Goal: Task Accomplishment & Management: Manage account settings

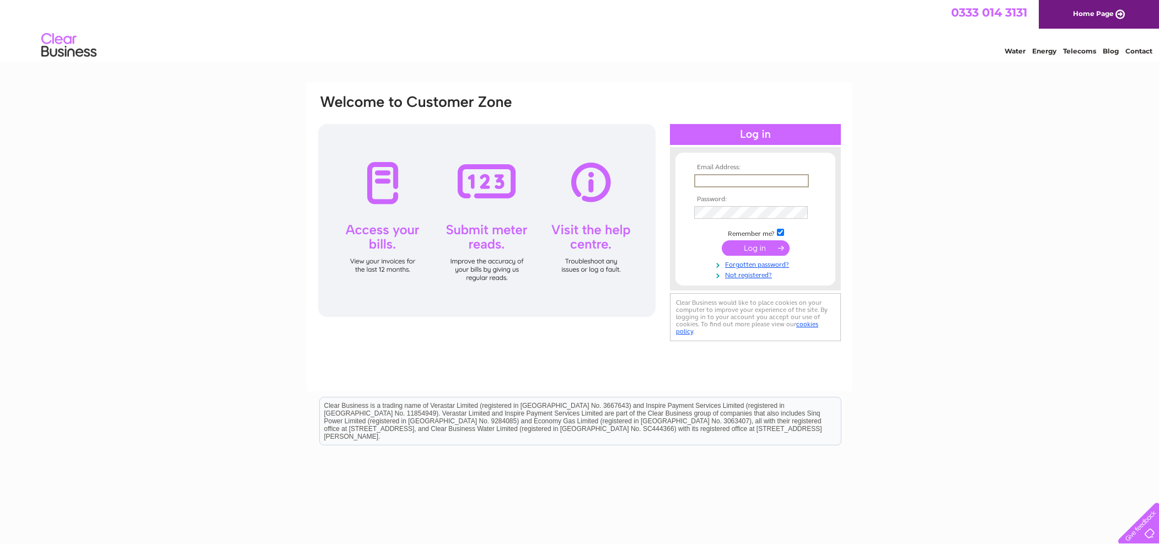
type input "[PERSON_NAME][EMAIL_ADDRESS][DOMAIN_NAME]"
click at [766, 246] on input "submit" at bounding box center [755, 247] width 68 height 15
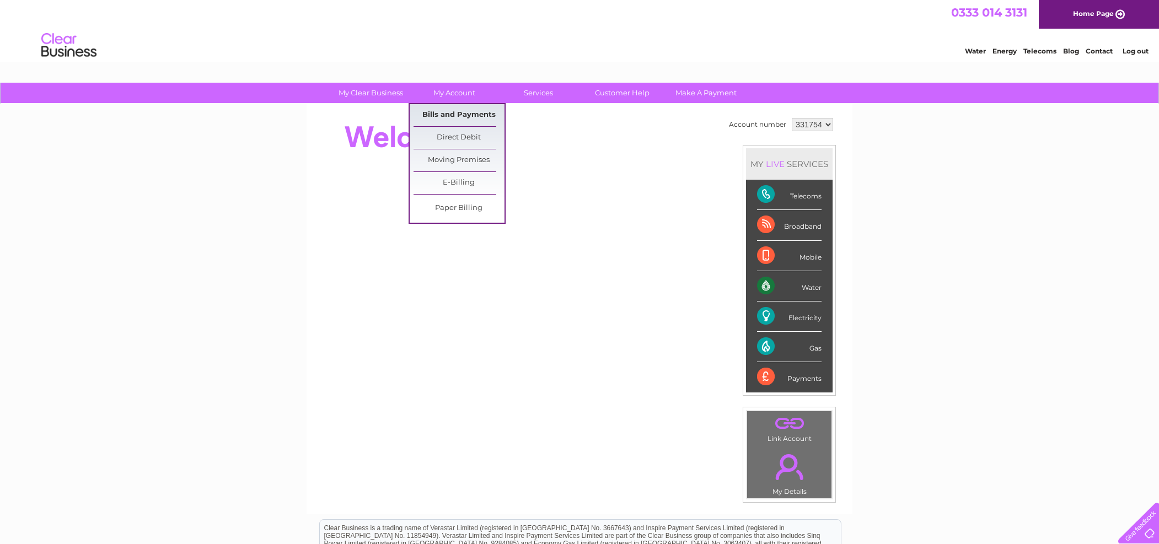
click at [470, 111] on link "Bills and Payments" at bounding box center [458, 115] width 91 height 22
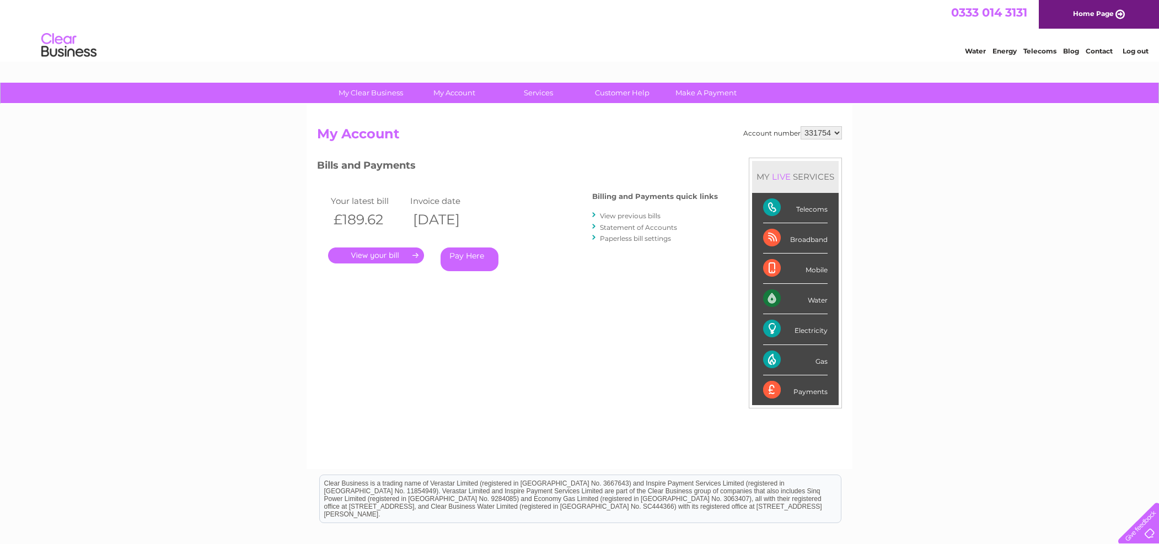
click at [385, 250] on link "." at bounding box center [376, 255] width 96 height 16
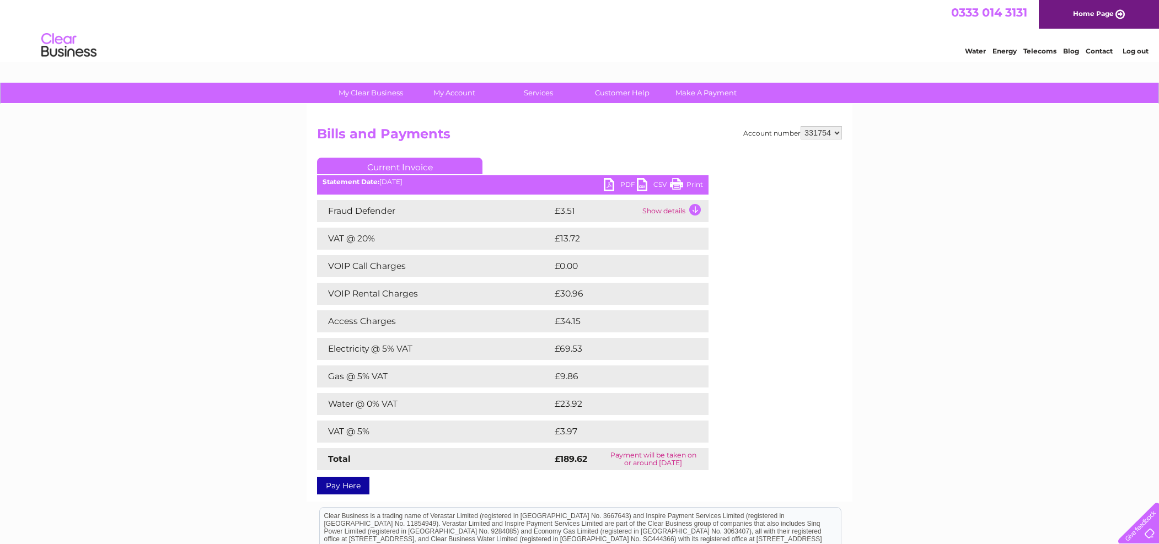
click at [616, 186] on link "PDF" at bounding box center [620, 186] width 33 height 16
click at [1133, 51] on link "Log out" at bounding box center [1135, 51] width 26 height 8
